Goal: Task Accomplishment & Management: Manage account settings

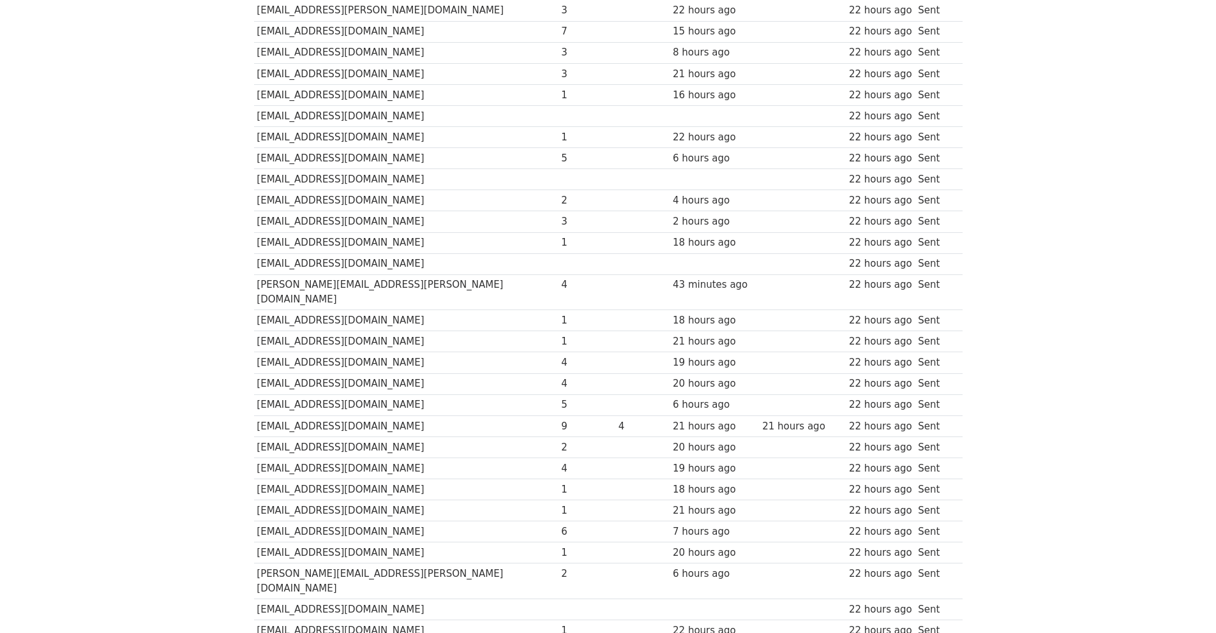
scroll to position [2362, 0]
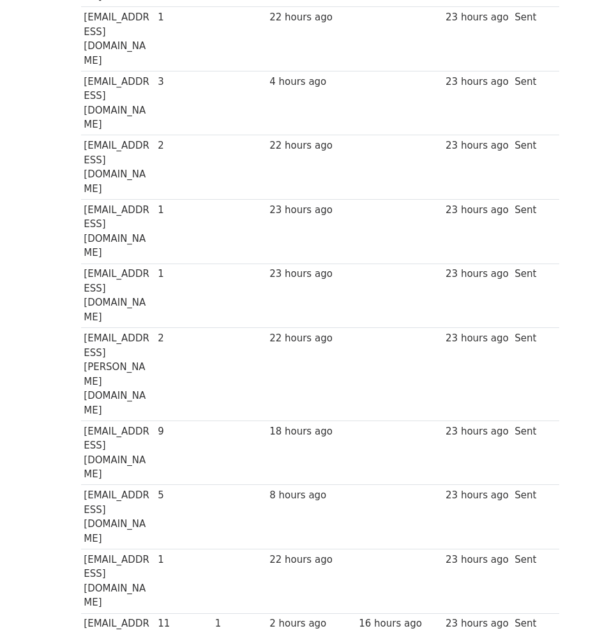
scroll to position [1719, 0]
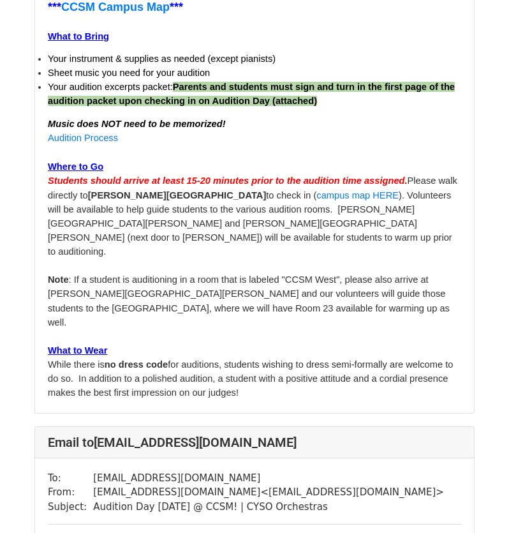
scroll to position [383, 0]
